Goal: Find specific page/section: Find specific page/section

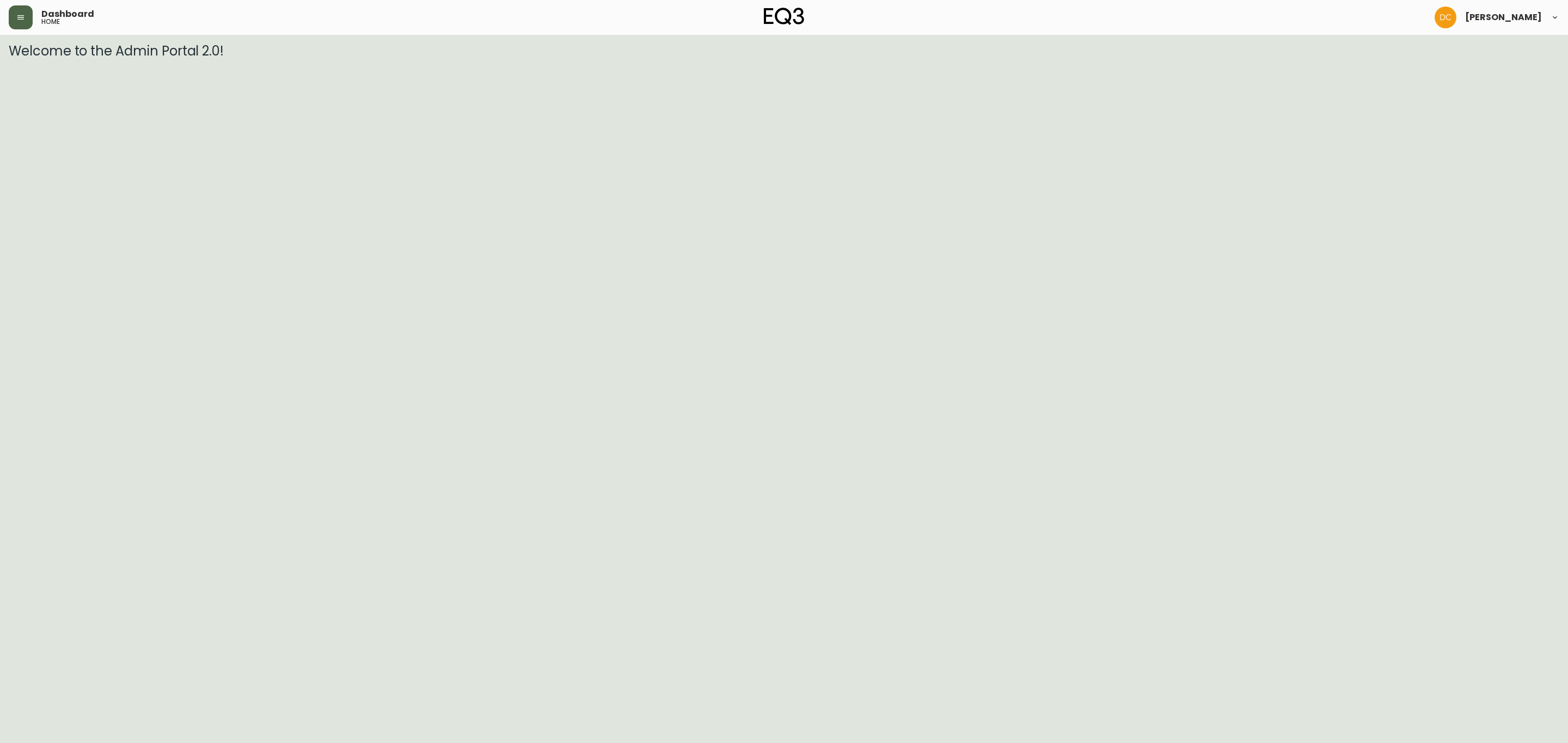
drag, startPoint x: 28, startPoint y: 34, endPoint x: 24, endPoint y: 17, distance: 17.5
click at [28, 34] on div "Dashboard home [PERSON_NAME]" at bounding box center [784, 17] width 1551 height 34
click at [24, 16] on icon "button" at bounding box center [21, 17] width 9 height 9
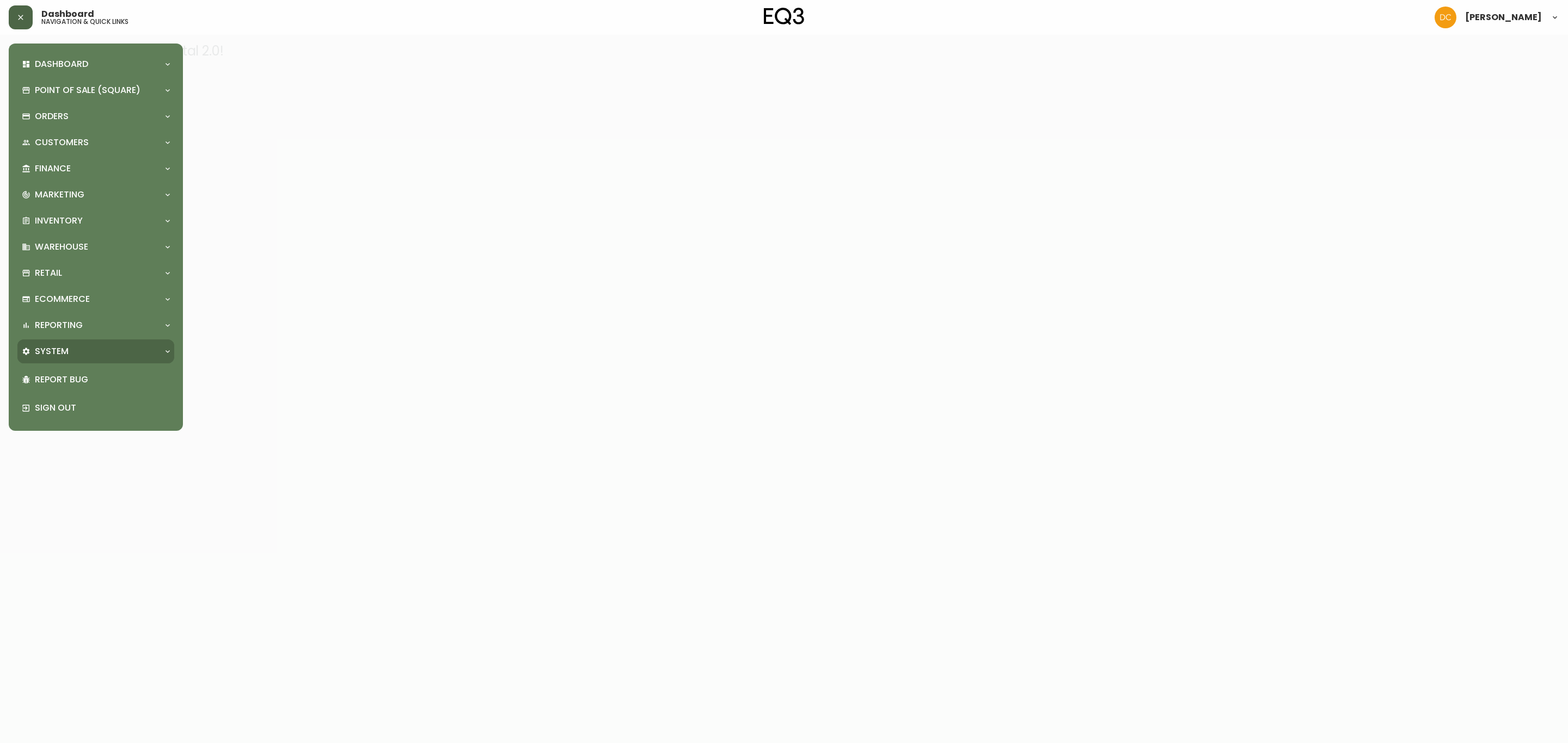
click at [102, 349] on div "System" at bounding box center [90, 352] width 137 height 12
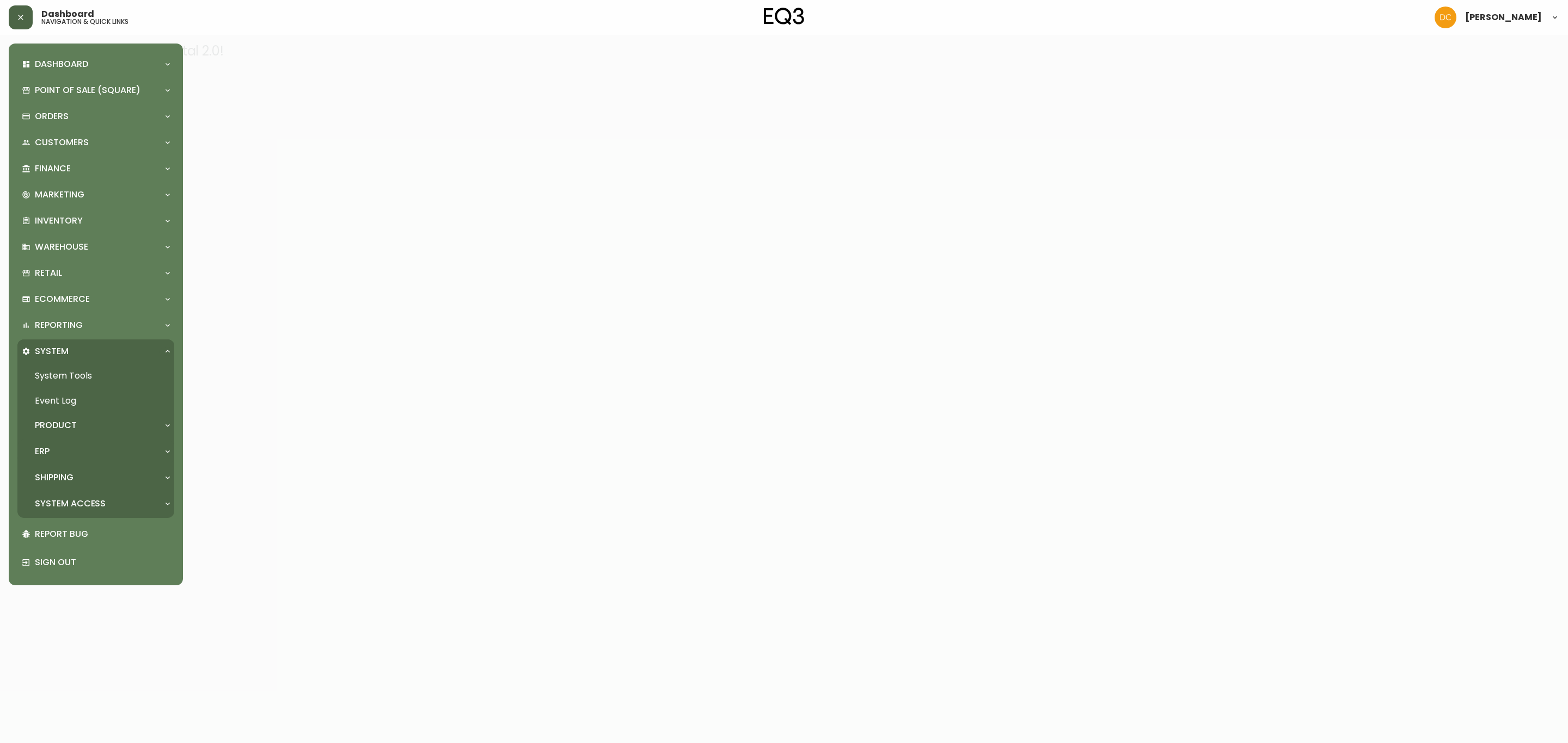
click at [80, 459] on div "ERP" at bounding box center [96, 452] width 157 height 24
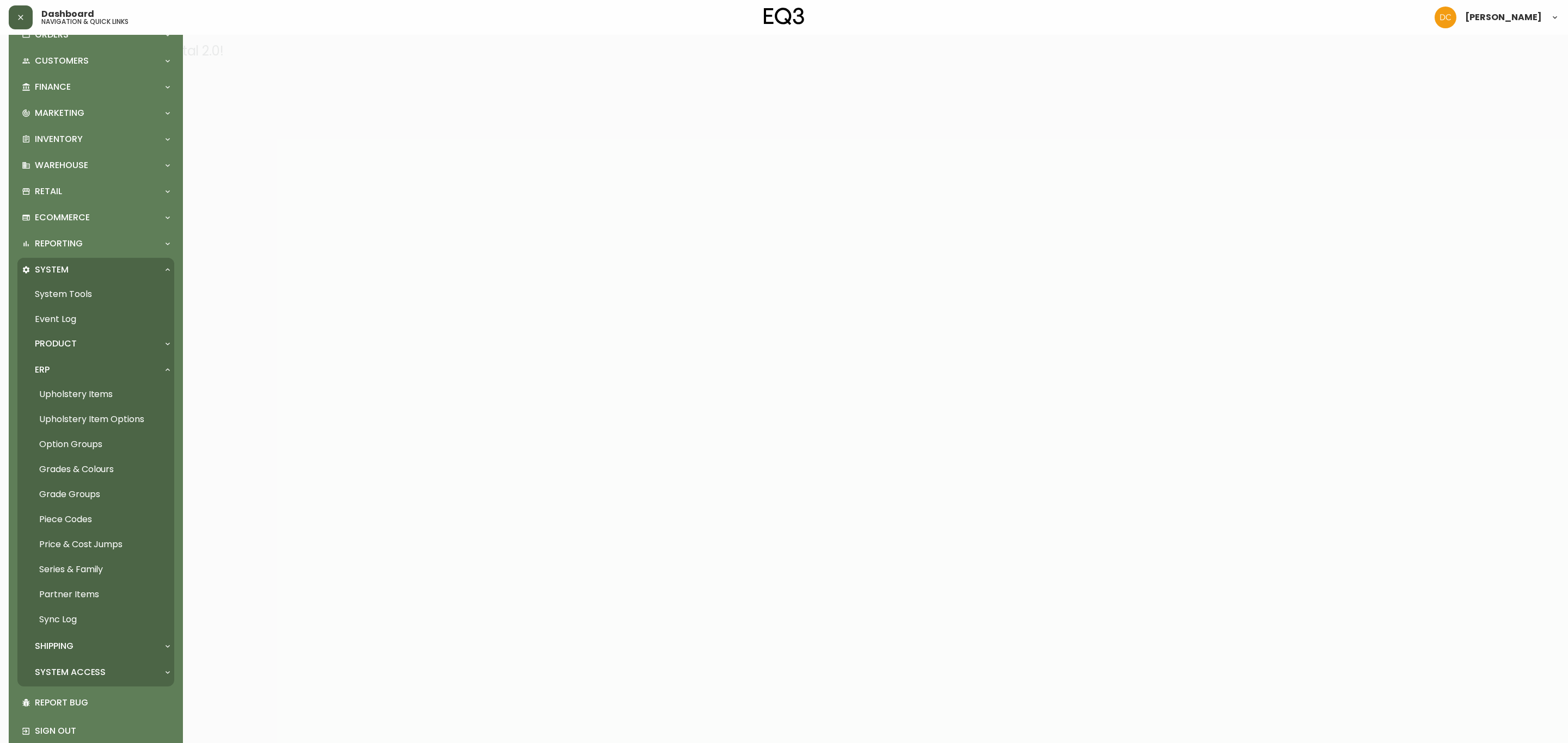
scroll to position [100, 0]
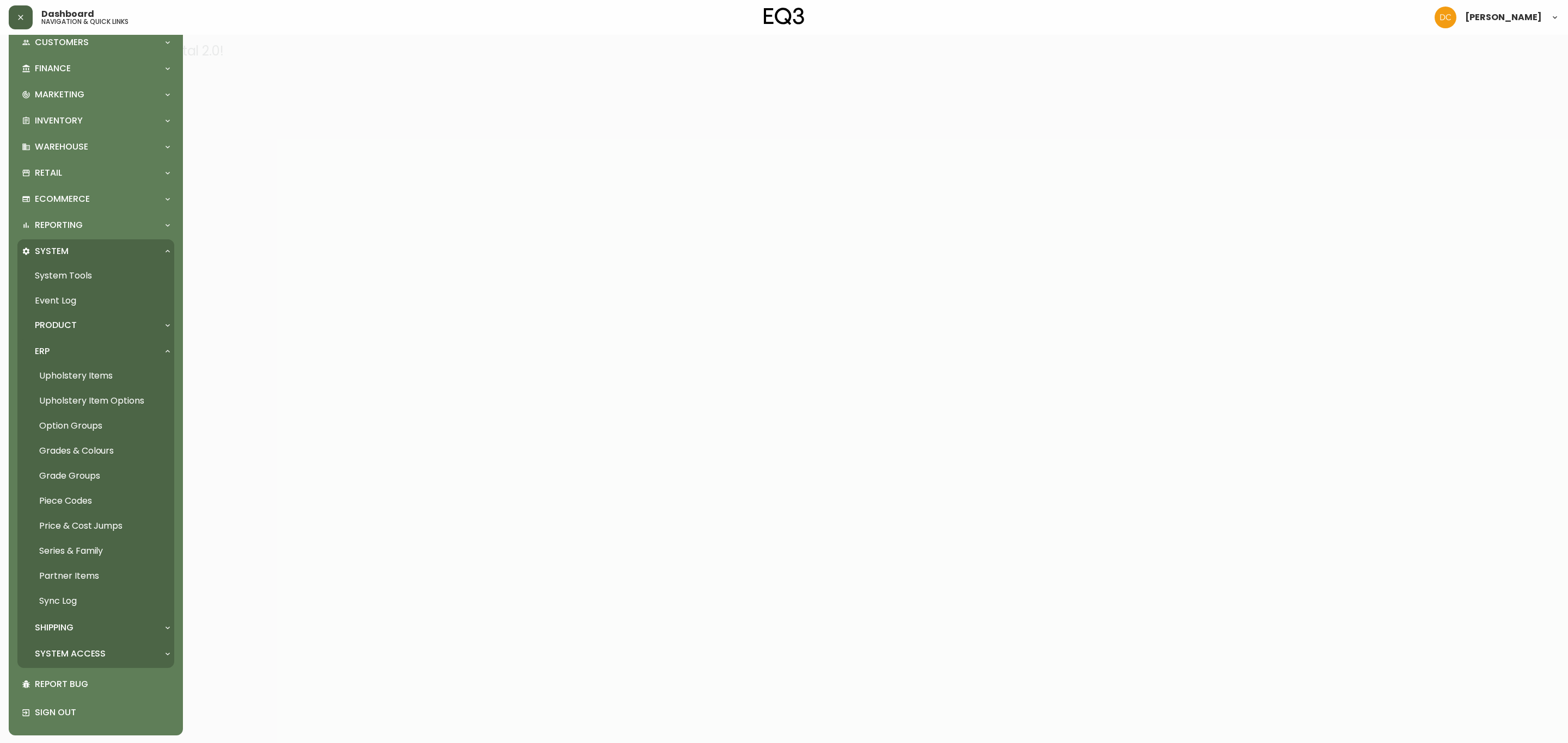
click at [103, 403] on link "Upholstery Item Options" at bounding box center [96, 401] width 157 height 25
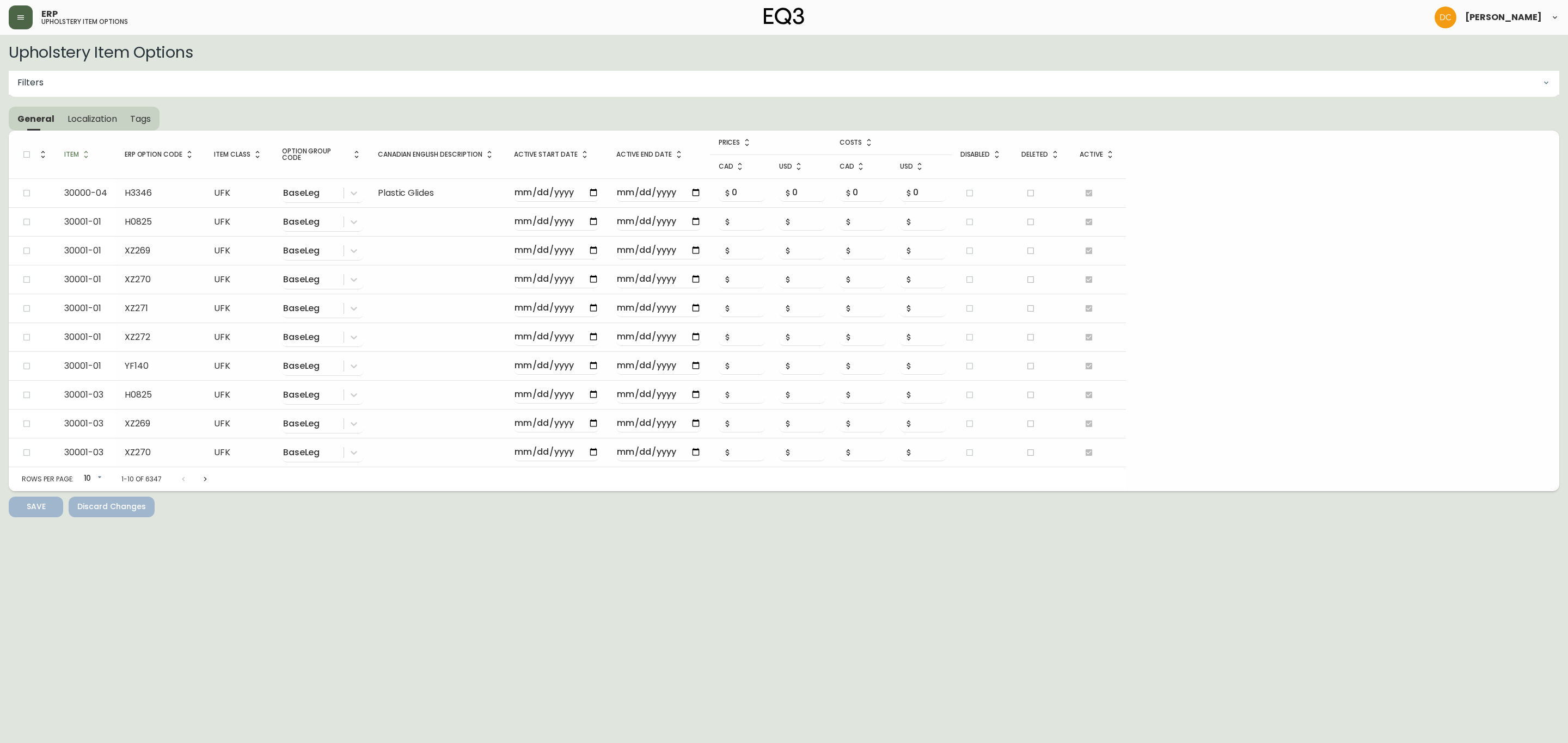
click at [122, 90] on div "Filters" at bounding box center [784, 83] width 1551 height 24
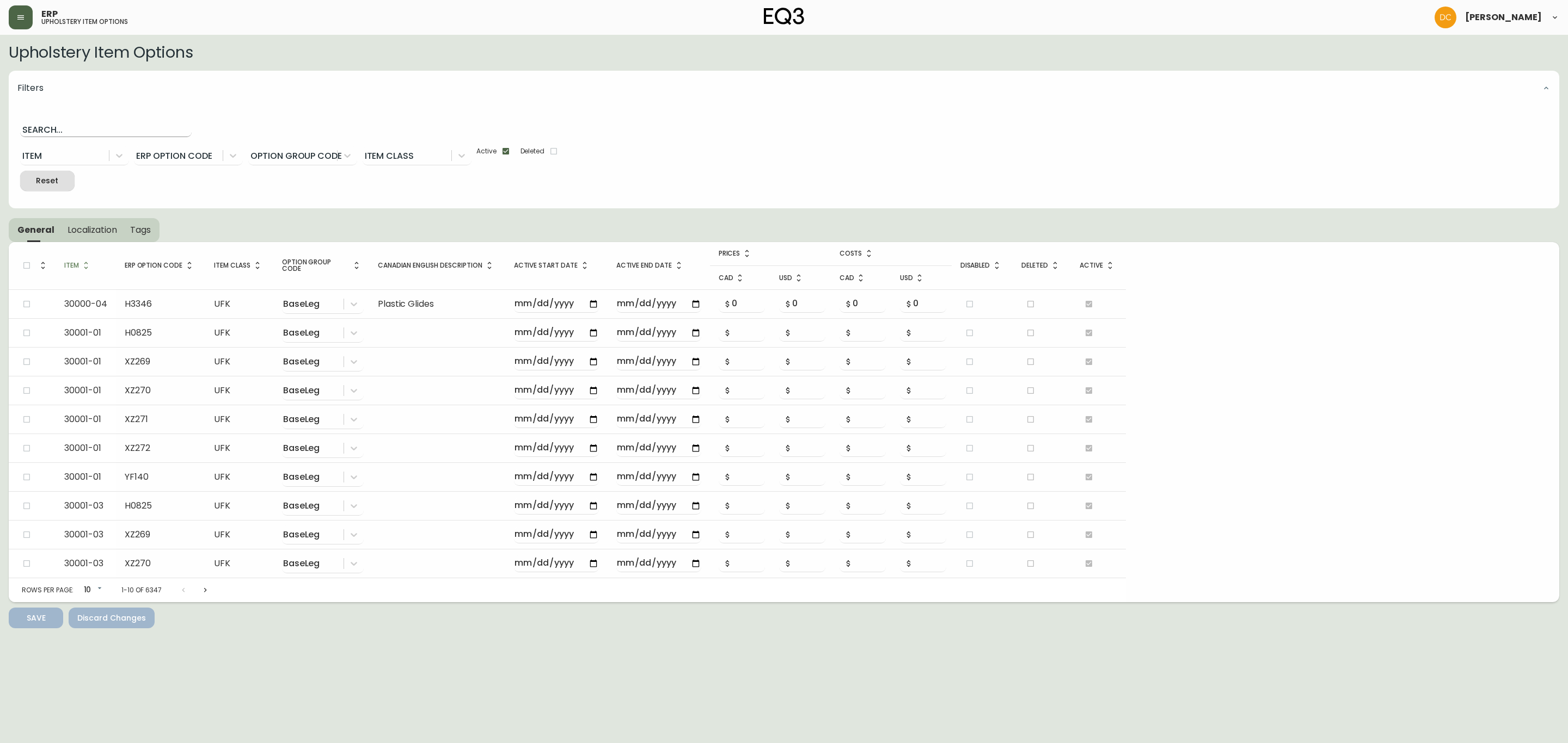
click at [53, 128] on input "text" at bounding box center [105, 128] width 172 height 17
paste input "30116-S3"
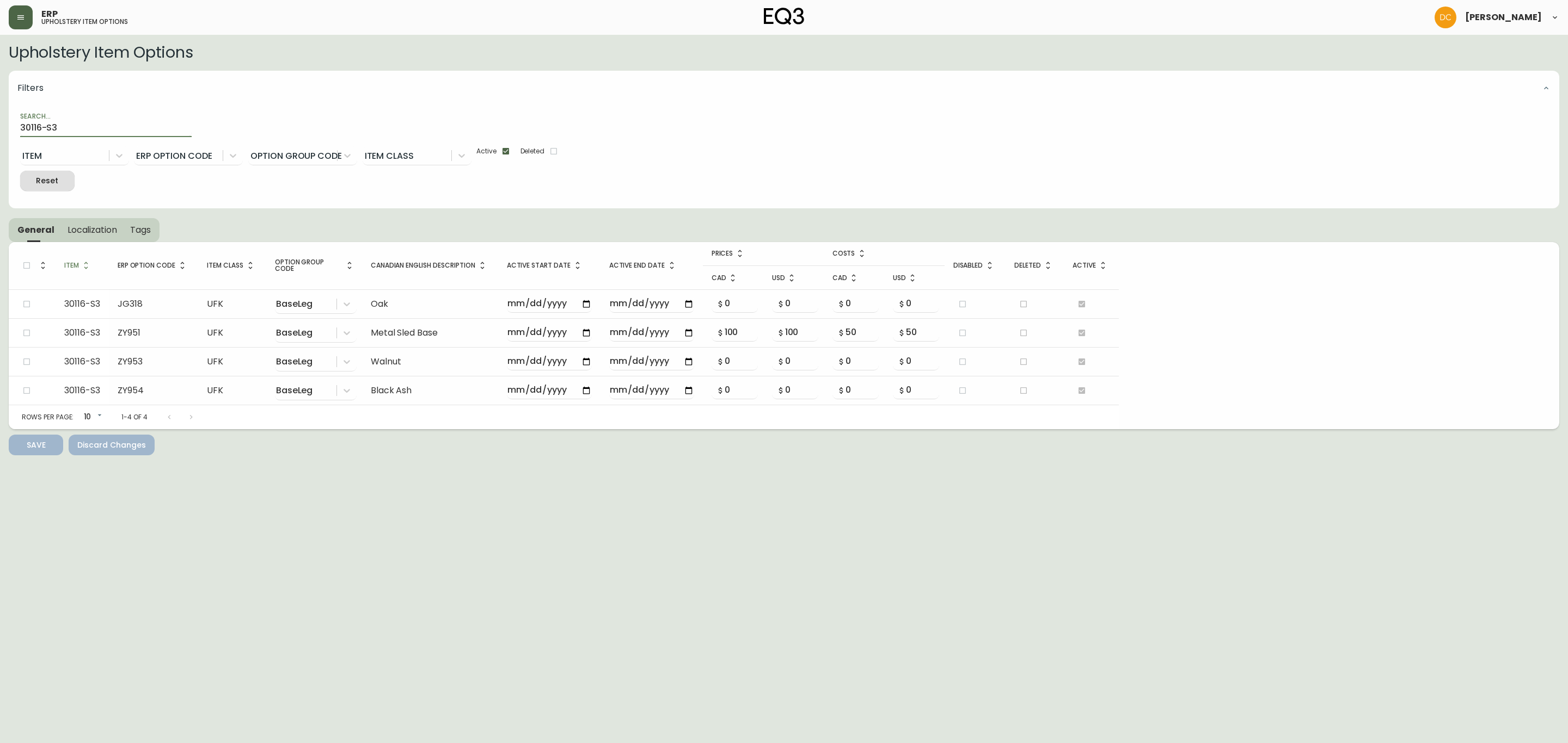
type input "30116-S3"
click at [79, 225] on span "Localization" at bounding box center [91, 229] width 49 height 11
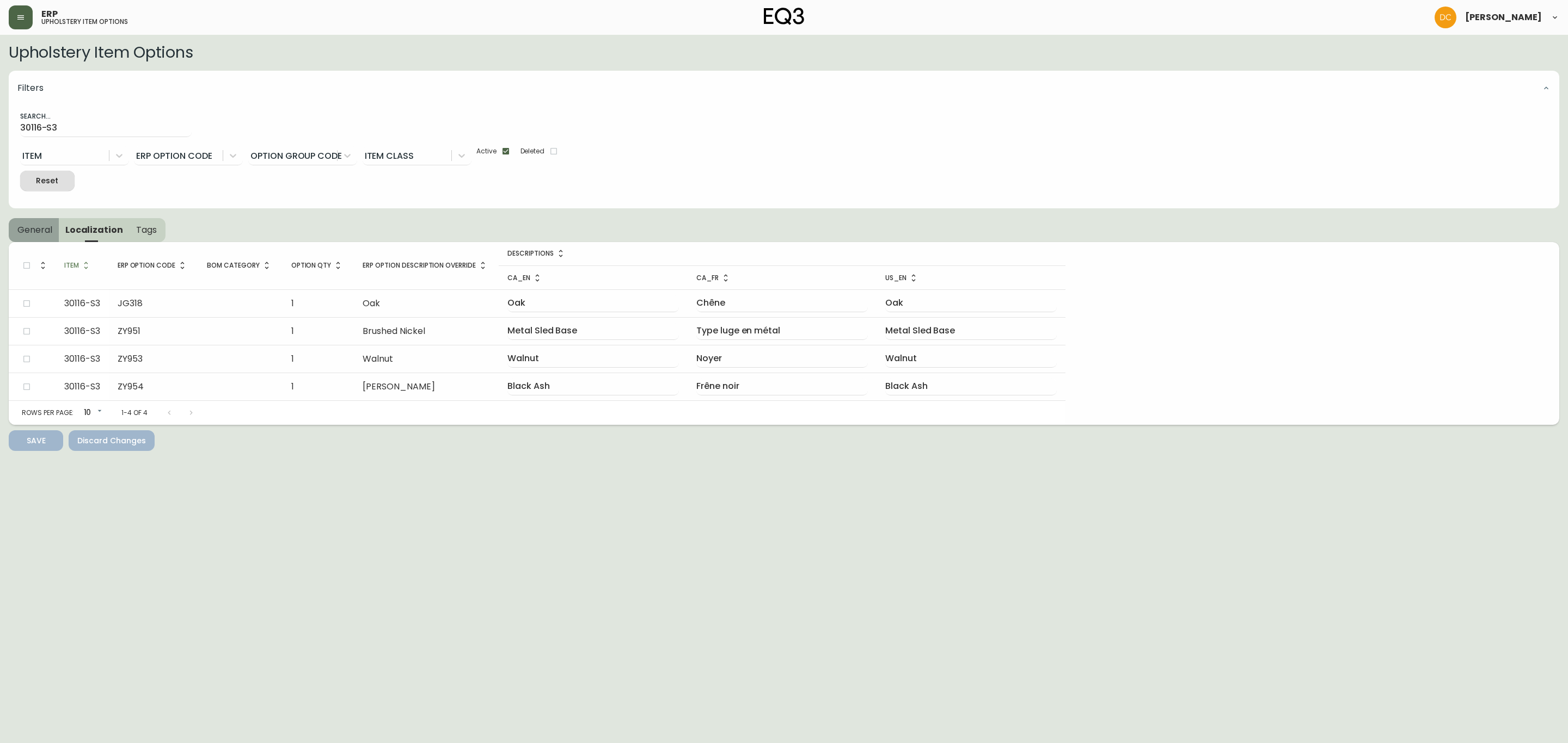
click at [48, 232] on span "General" at bounding box center [34, 229] width 34 height 11
